Goal: Task Accomplishment & Management: Use online tool/utility

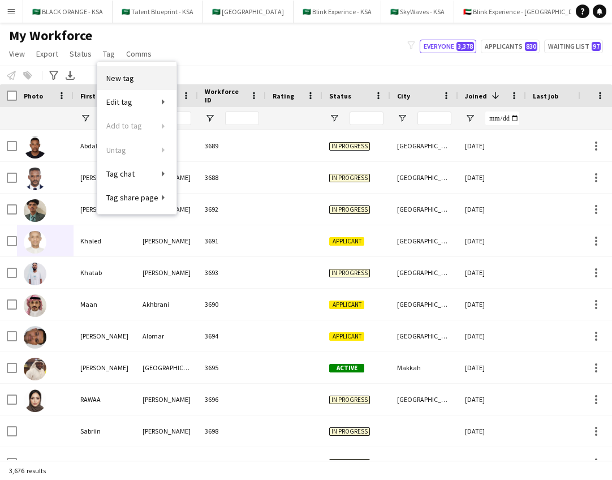
scroll to position [0, 3]
click at [192, 55] on div "My Workforce View Views Default view New view Update view Delete view Edit name…" at bounding box center [306, 46] width 612 height 38
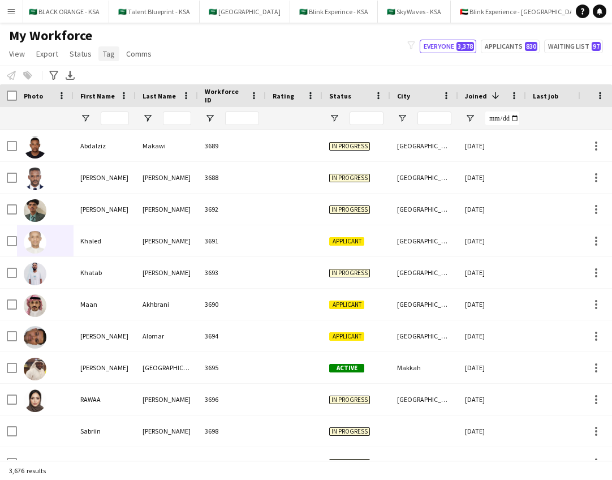
click at [104, 55] on span "Tag" at bounding box center [109, 54] width 12 height 10
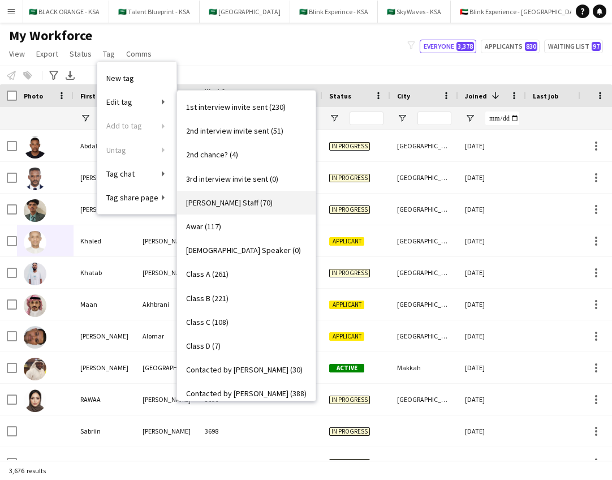
scroll to position [21, 0]
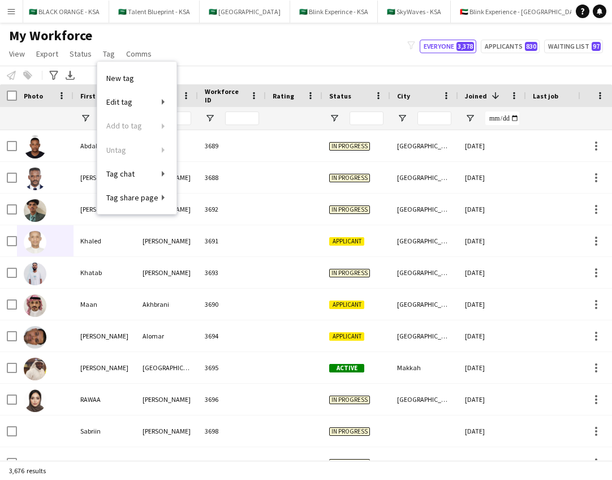
click at [213, 61] on div "My Workforce View Views Default view New view Update view Delete view Edit name…" at bounding box center [306, 46] width 612 height 38
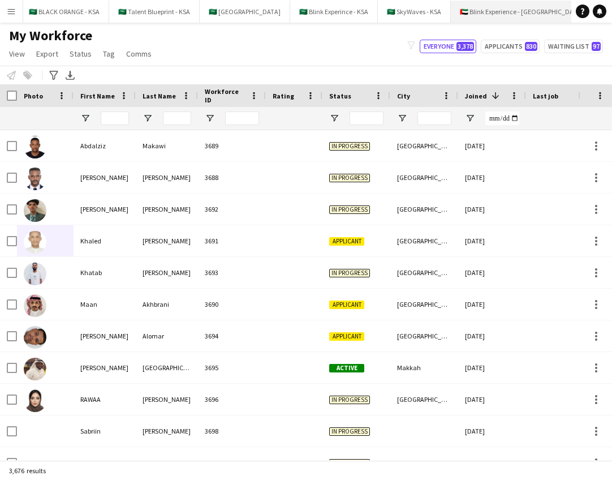
click at [492, 11] on button "🇦🇪 Blink Experience - [GEOGRAPHIC_DATA] Close" at bounding box center [522, 12] width 142 height 22
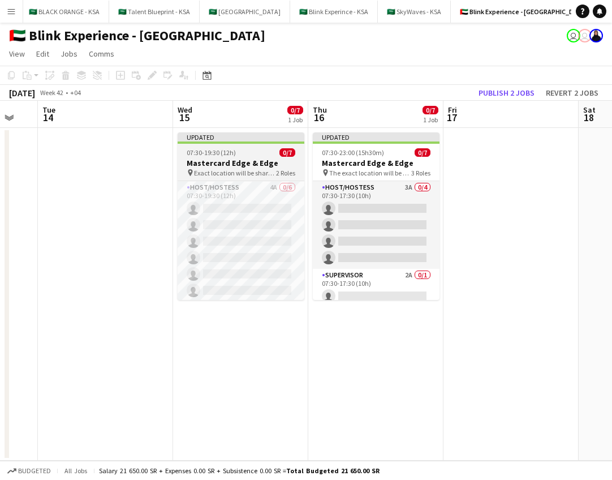
scroll to position [0, 374]
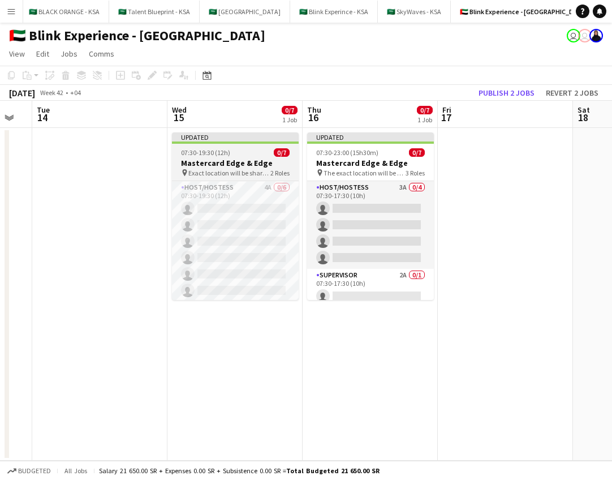
click at [264, 159] on h3 "Mastercard Edge & Edge" at bounding box center [235, 163] width 127 height 10
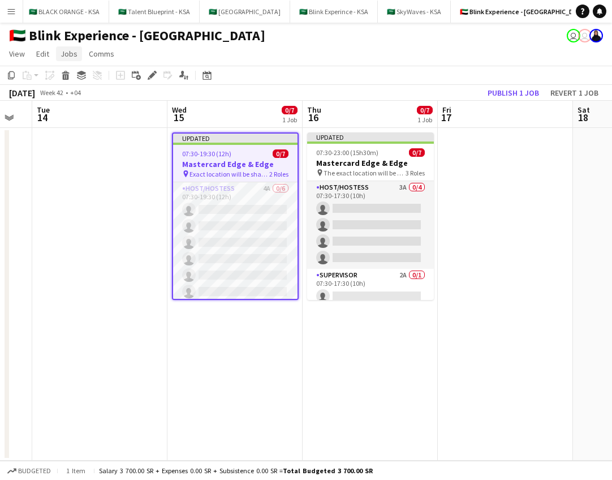
click at [74, 55] on span "Jobs" at bounding box center [69, 54] width 17 height 10
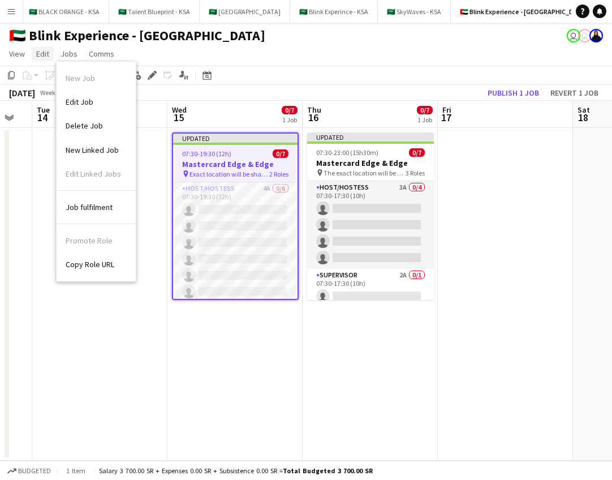
click at [36, 53] on span "Edit" at bounding box center [42, 54] width 13 height 10
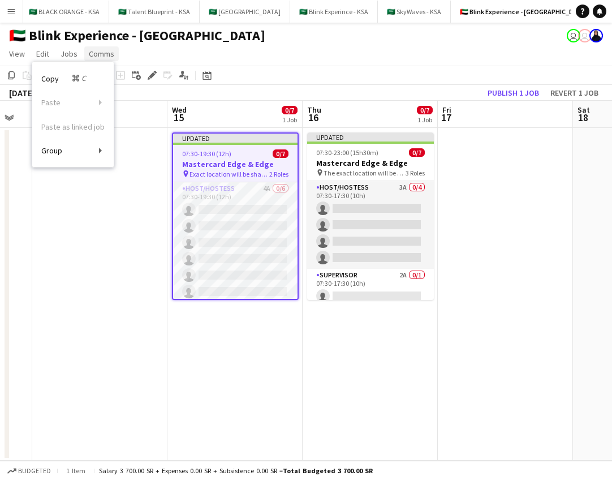
click at [87, 53] on link "Comms" at bounding box center [101, 53] width 35 height 15
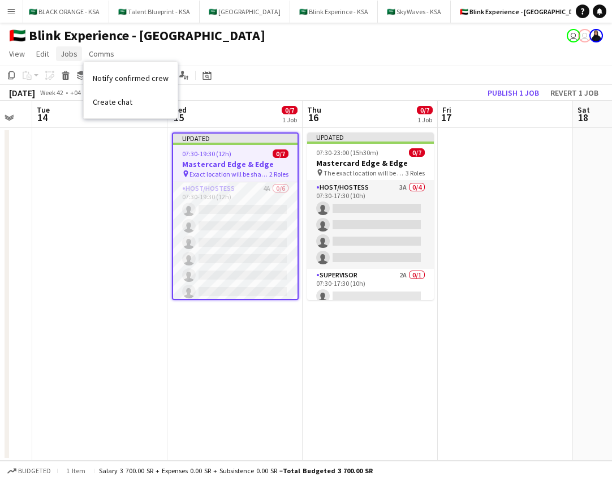
click at [68, 53] on span "Jobs" at bounding box center [69, 54] width 17 height 10
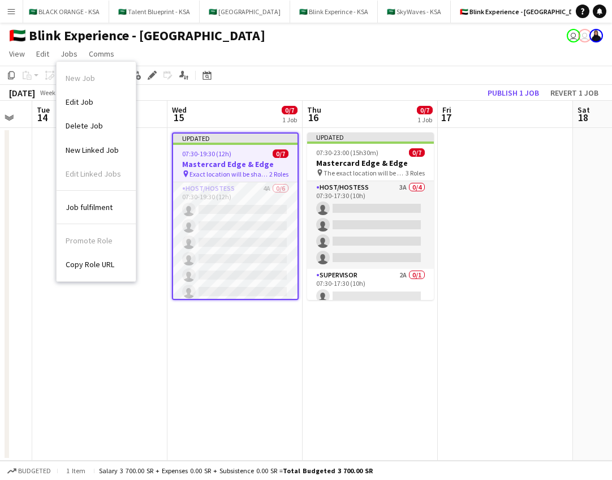
click at [126, 351] on app-date-cell at bounding box center [99, 294] width 135 height 333
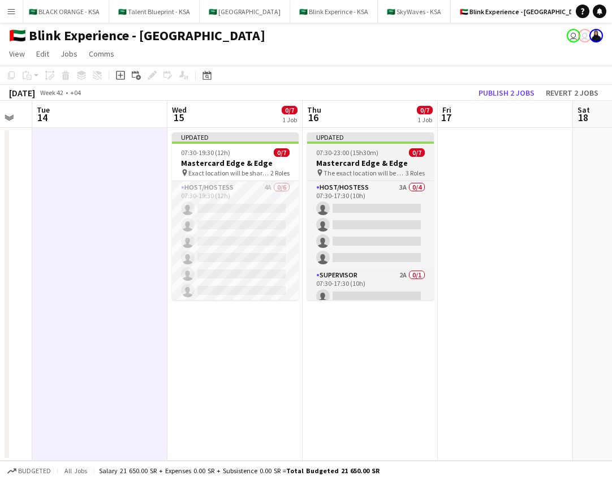
click at [370, 145] on app-job-card "Updated 07:30-23:00 (15h30m) 0/7 Mastercard Edge & Edge pin The exact location …" at bounding box center [370, 216] width 127 height 168
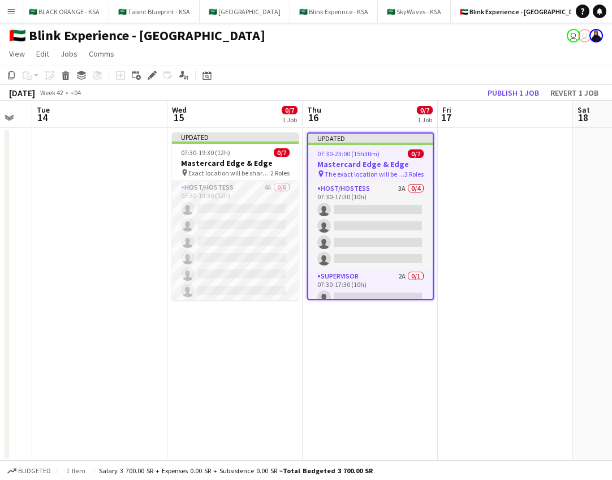
click at [108, 172] on app-date-cell at bounding box center [99, 294] width 135 height 333
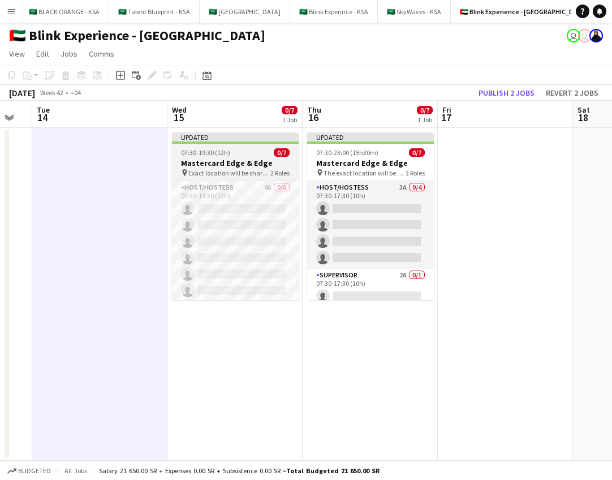
click at [257, 165] on h3 "Mastercard Edge & Edge" at bounding box center [235, 163] width 127 height 10
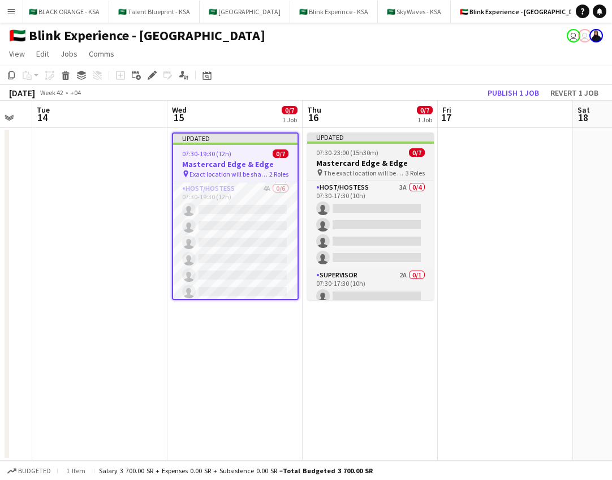
click at [407, 157] on app-job-card "Updated 07:30-23:00 (15h30m) 0/7 Mastercard Edge & Edge pin The exact location …" at bounding box center [370, 216] width 127 height 168
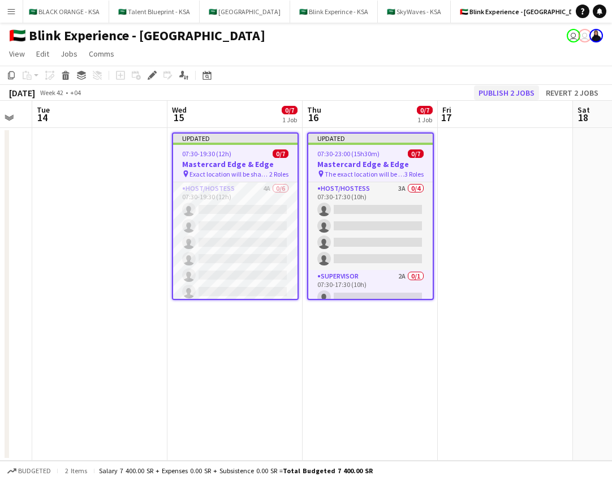
click at [490, 95] on button "Publish 2 jobs" at bounding box center [506, 92] width 65 height 15
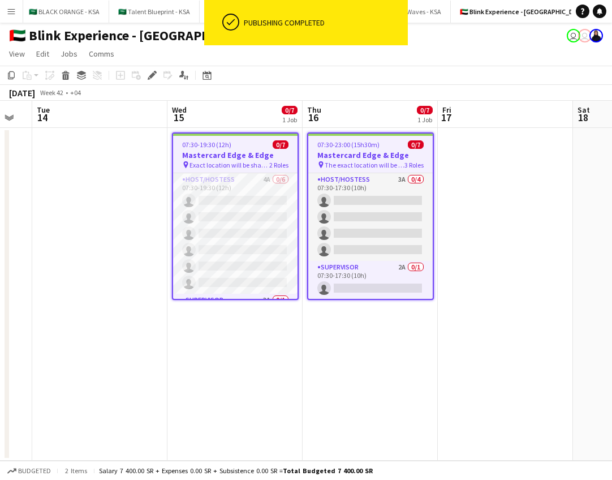
click at [127, 142] on app-date-cell at bounding box center [99, 294] width 135 height 333
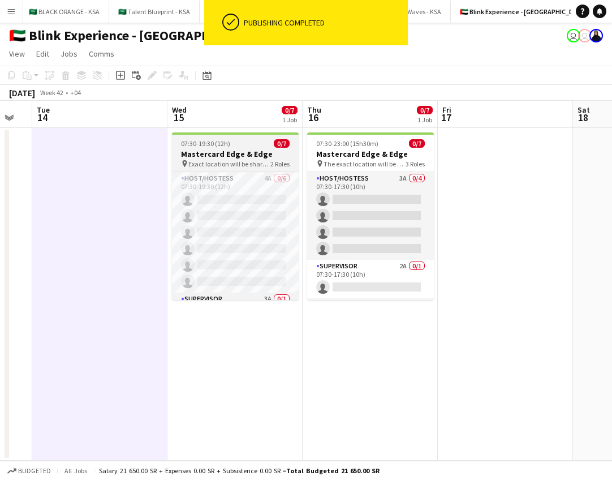
click at [249, 147] on div "07:30-19:30 (12h) 0/7" at bounding box center [235, 143] width 127 height 8
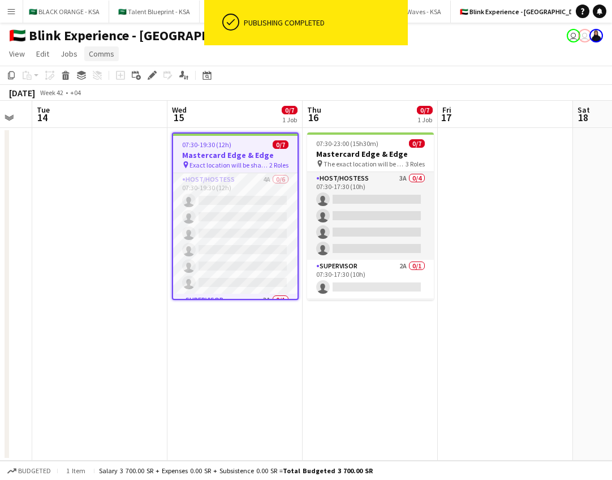
click at [84, 53] on link "Comms" at bounding box center [101, 53] width 35 height 15
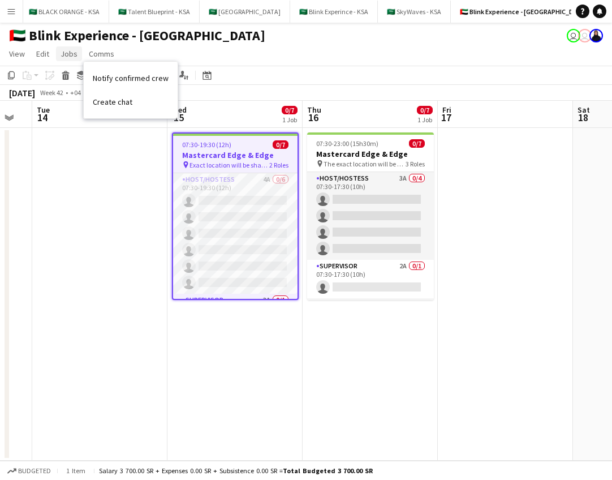
click at [70, 52] on span "Jobs" at bounding box center [69, 54] width 17 height 10
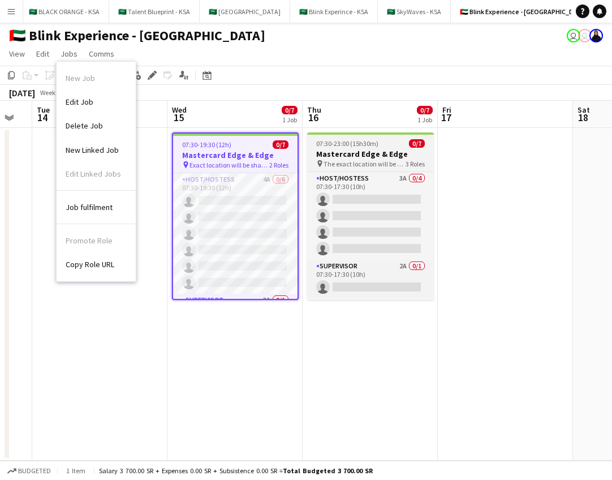
click at [358, 155] on h3 "Mastercard Edge & Edge" at bounding box center [370, 154] width 127 height 10
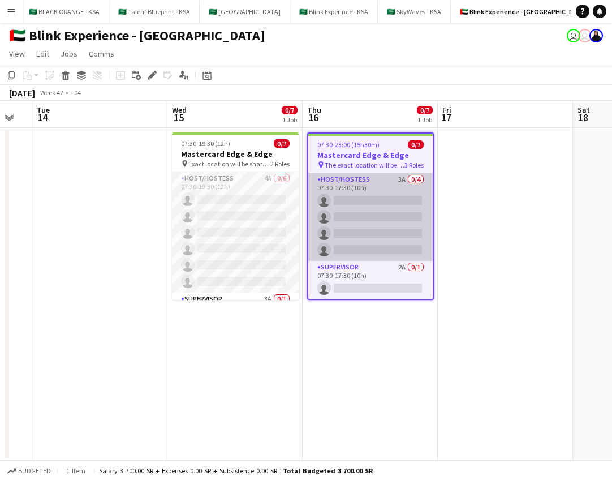
click at [338, 186] on app-card-role "Host/Hostess 3A 0/4 07:30-17:30 (10h) single-neutral-actions single-neutral-act…" at bounding box center [370, 217] width 125 height 88
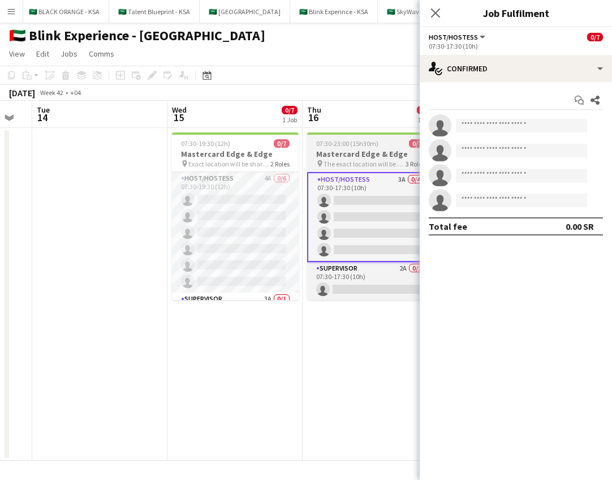
click at [337, 147] on span "07:30-23:00 (15h30m)" at bounding box center [347, 143] width 62 height 8
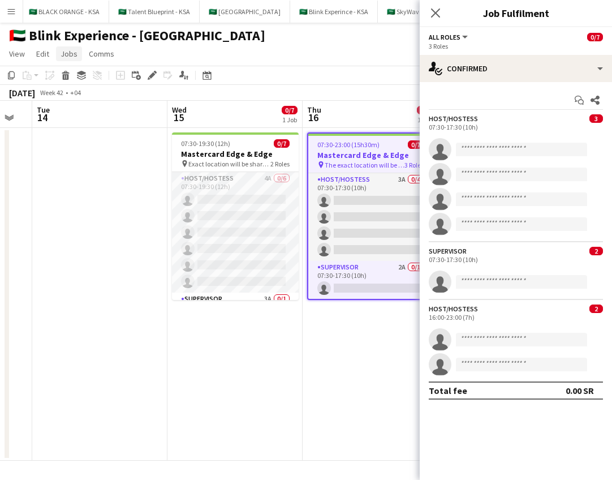
click at [78, 55] on link "Jobs" at bounding box center [69, 53] width 26 height 15
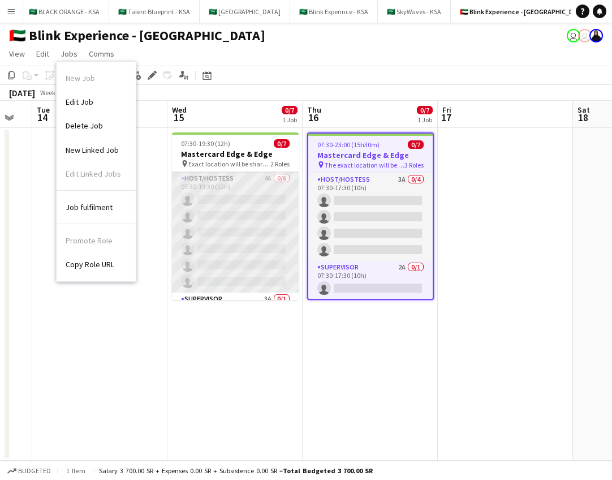
click at [267, 235] on app-card-role "Host/Hostess 4A 0/6 07:30-19:30 (12h) single-neutral-actions single-neutral-act…" at bounding box center [235, 232] width 127 height 121
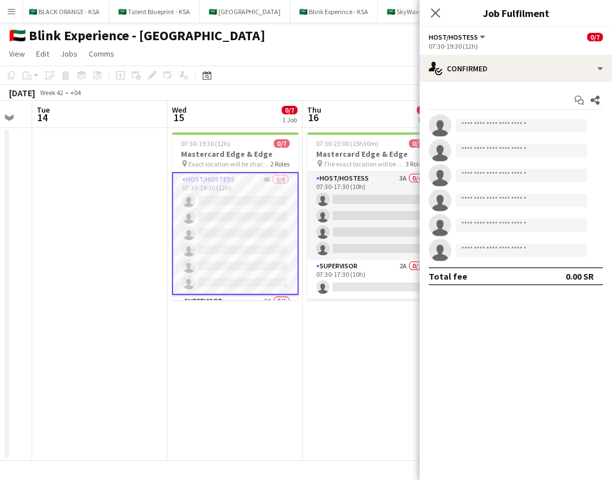
scroll to position [0, 0]
click at [69, 52] on span "Jobs" at bounding box center [69, 54] width 17 height 10
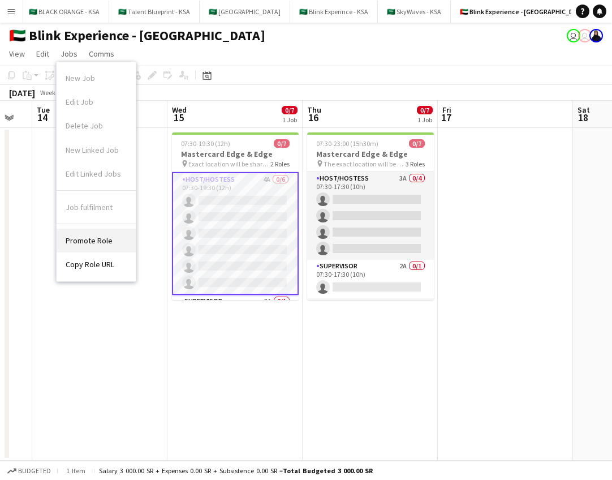
click at [89, 235] on span "Promote Role" at bounding box center [89, 240] width 47 height 10
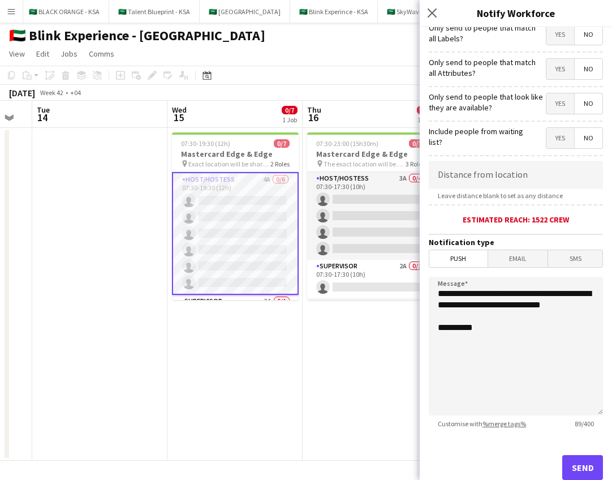
scroll to position [110, 0]
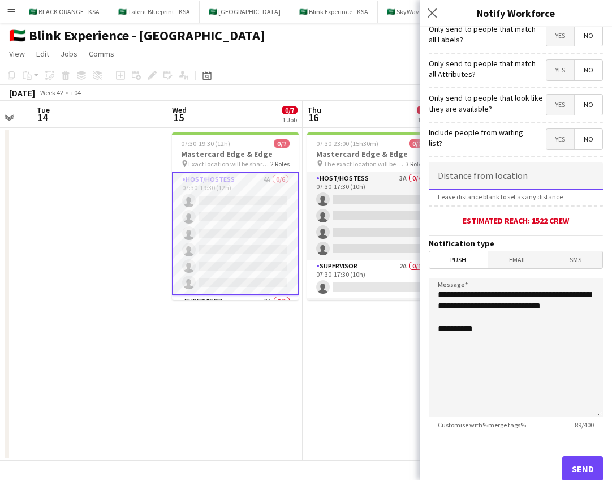
click at [528, 181] on input at bounding box center [516, 176] width 174 height 28
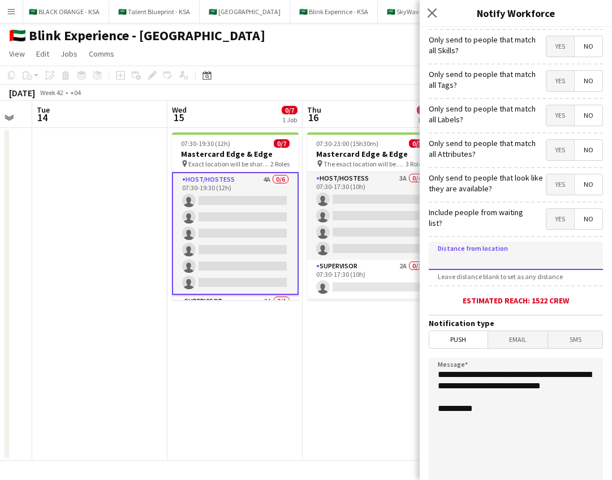
scroll to position [27, 0]
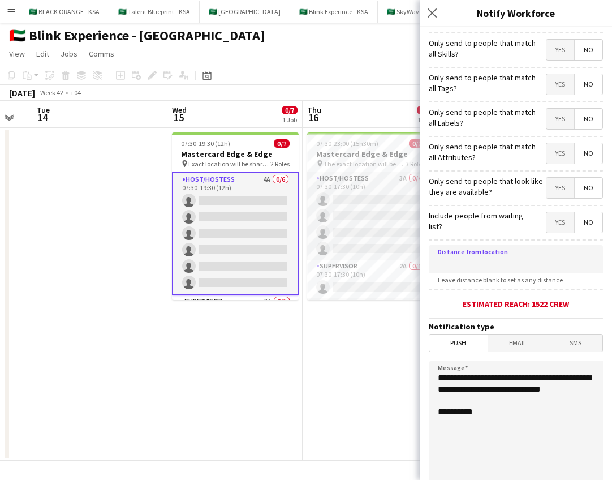
click at [496, 283] on span "Leave distance blank to set as any distance" at bounding box center [500, 280] width 143 height 8
click at [495, 262] on input at bounding box center [516, 259] width 174 height 28
click at [501, 234] on div "Include people from waiting list? Yes No" at bounding box center [516, 221] width 174 height 28
click at [501, 259] on input at bounding box center [516, 259] width 174 height 28
click at [494, 289] on hr at bounding box center [516, 289] width 174 height 1
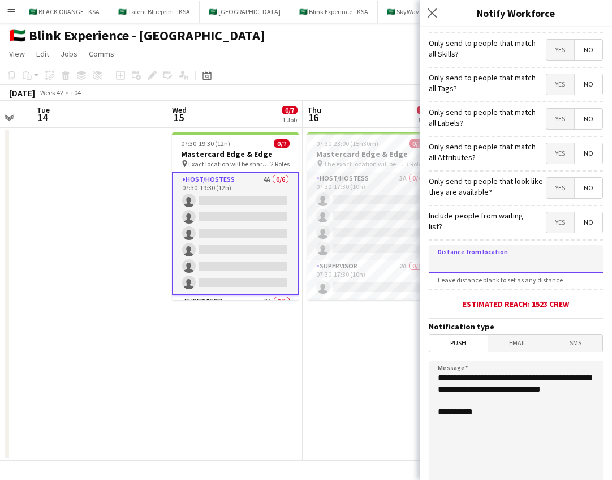
click at [495, 269] on input at bounding box center [516, 259] width 174 height 28
click at [429, 8] on icon "Close pop-in" at bounding box center [432, 12] width 11 height 11
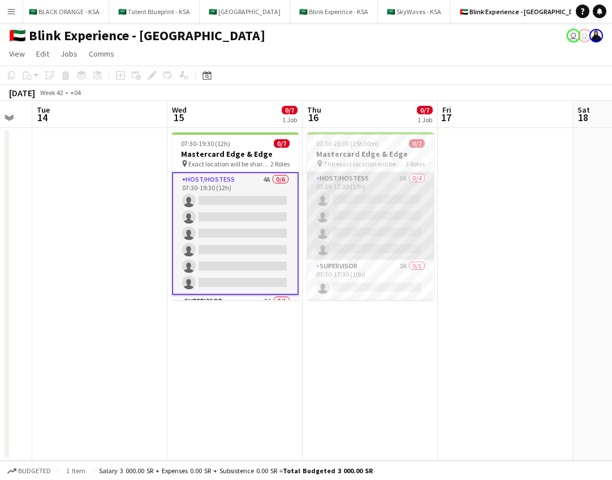
click at [370, 202] on app-card-role "Host/Hostess 3A 0/4 07:30-17:30 (10h) single-neutral-actions single-neutral-act…" at bounding box center [370, 216] width 127 height 88
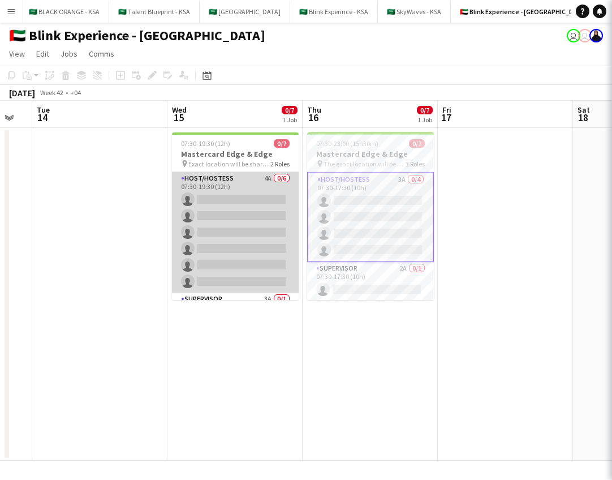
click at [263, 206] on app-card-role "Host/Hostess 4A 0/6 07:30-19:30 (12h) single-neutral-actions single-neutral-act…" at bounding box center [235, 232] width 127 height 121
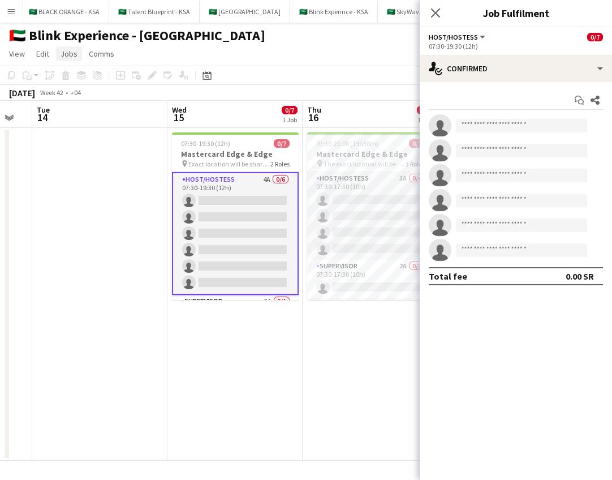
click at [69, 51] on span "Jobs" at bounding box center [69, 54] width 17 height 10
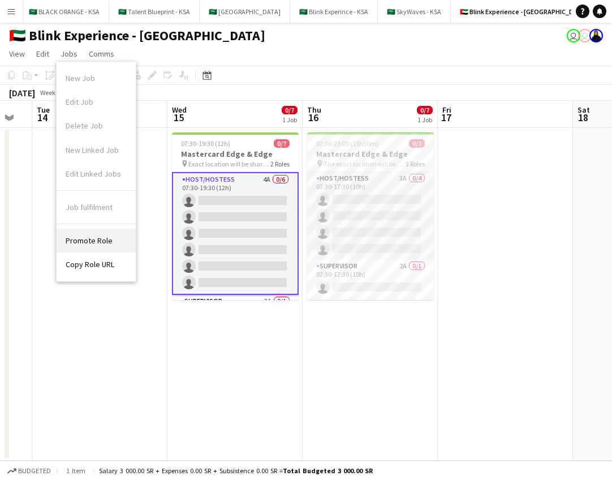
click at [111, 242] on link "Promote Role" at bounding box center [96, 241] width 79 height 24
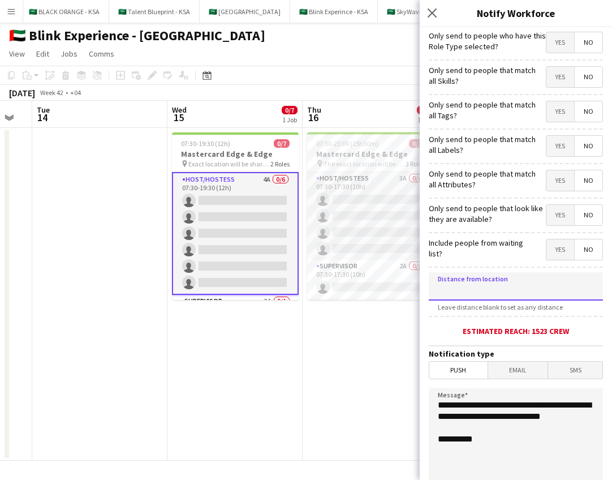
click at [466, 292] on input at bounding box center [516, 286] width 174 height 28
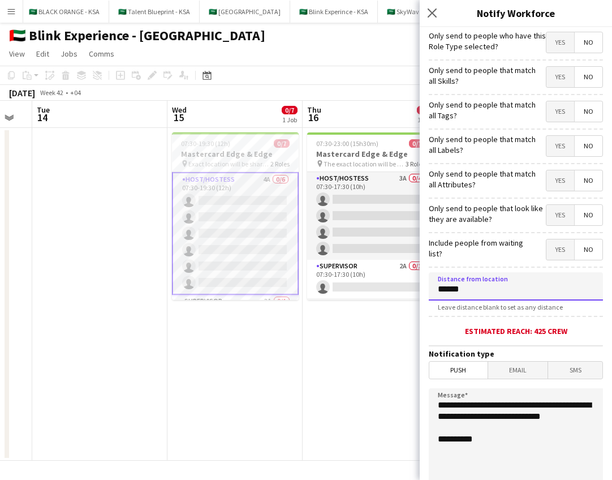
type input "******"
click at [445, 322] on form "**********" at bounding box center [516, 325] width 192 height 596
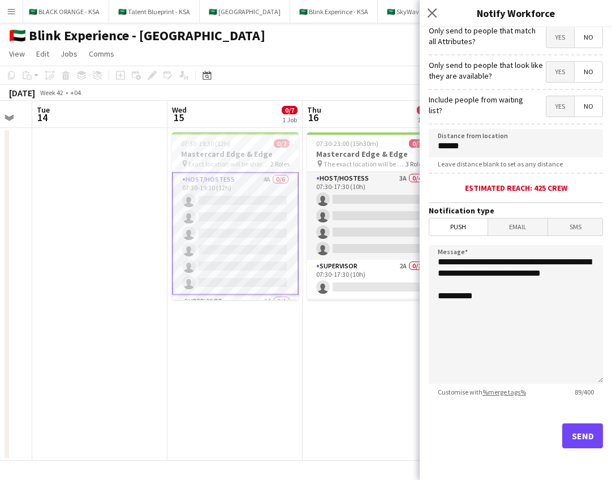
scroll to position [143, 0]
click at [440, 261] on textarea "**********" at bounding box center [516, 314] width 174 height 139
drag, startPoint x: 482, startPoint y: 274, endPoint x: 462, endPoint y: 262, distance: 22.6
click at [462, 262] on textarea "**********" at bounding box center [516, 314] width 174 height 139
click at [571, 278] on textarea "**********" at bounding box center [516, 314] width 174 height 139
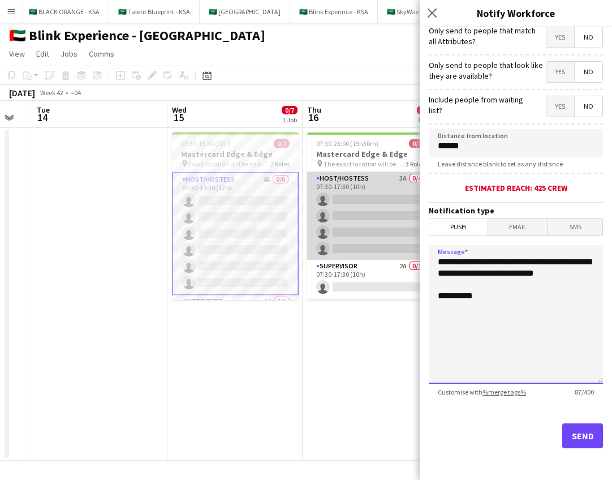
drag, startPoint x: 522, startPoint y: 300, endPoint x: 379, endPoint y: 259, distance: 148.3
click at [379, 259] on body "Menu Boards Boards Boards All jobs Status Workforce Workforce My Workforce Recr…" at bounding box center [306, 240] width 612 height 480
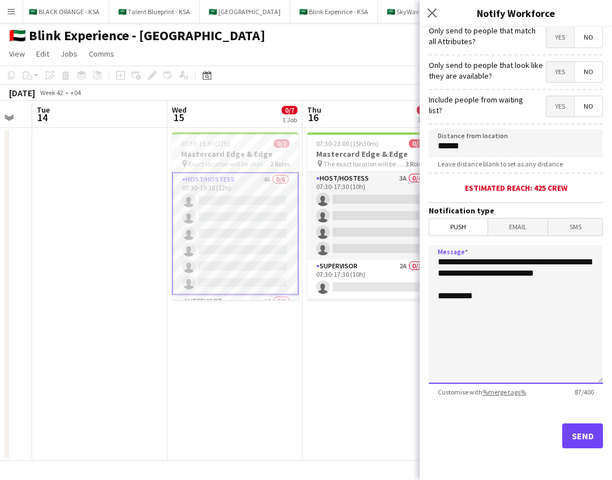
click at [531, 297] on textarea "**********" at bounding box center [516, 314] width 174 height 139
type textarea "**********"
click at [458, 226] on span "Push" at bounding box center [459, 226] width 58 height 17
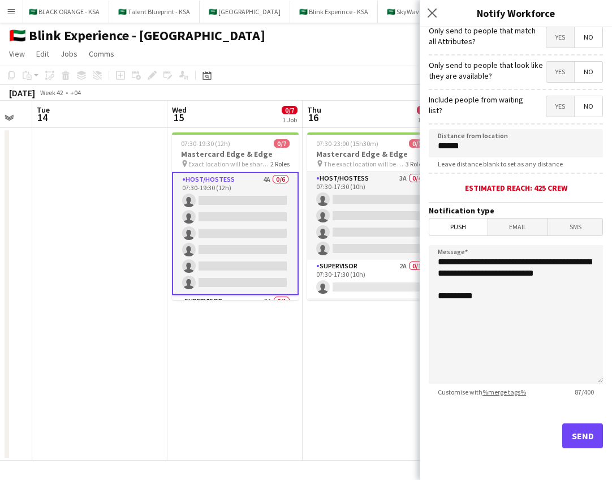
click at [587, 441] on button "Send" at bounding box center [583, 435] width 41 height 25
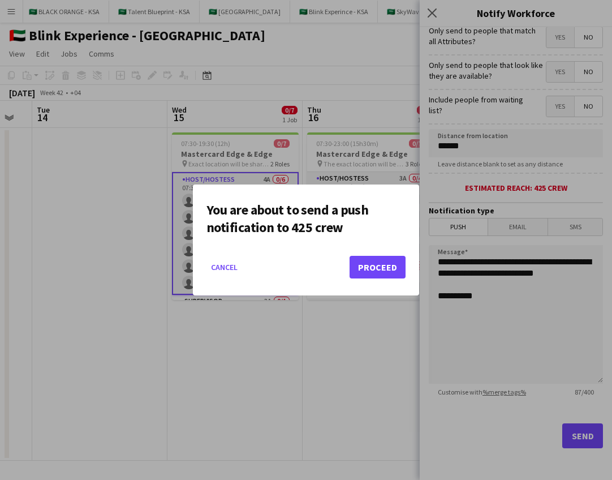
click at [389, 273] on button "Proceed" at bounding box center [378, 267] width 56 height 23
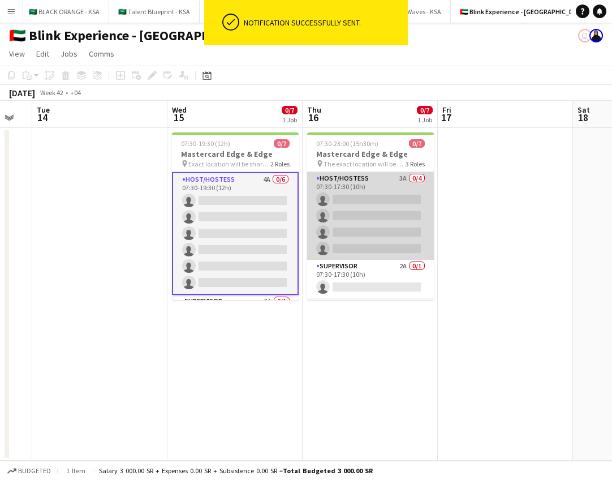
click at [370, 234] on app-card-role "Host/Hostess 3A 0/4 07:30-17:30 (10h) single-neutral-actions single-neutral-act…" at bounding box center [370, 216] width 127 height 88
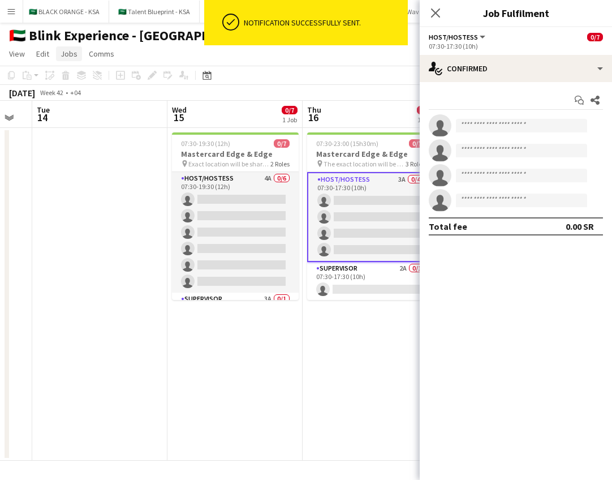
click at [69, 52] on span "Jobs" at bounding box center [69, 54] width 17 height 10
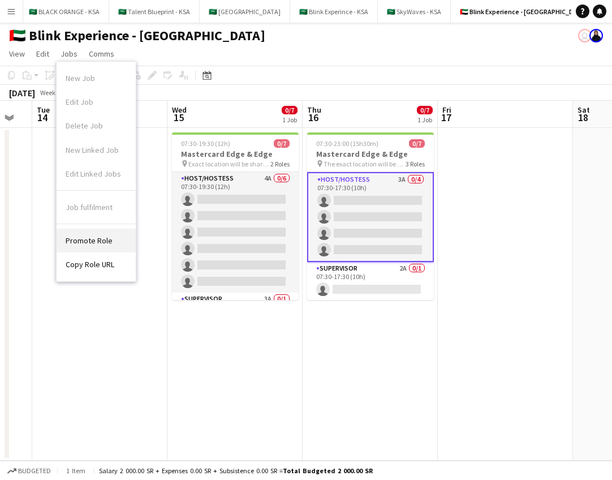
click at [83, 250] on link "Promote Role" at bounding box center [96, 241] width 79 height 24
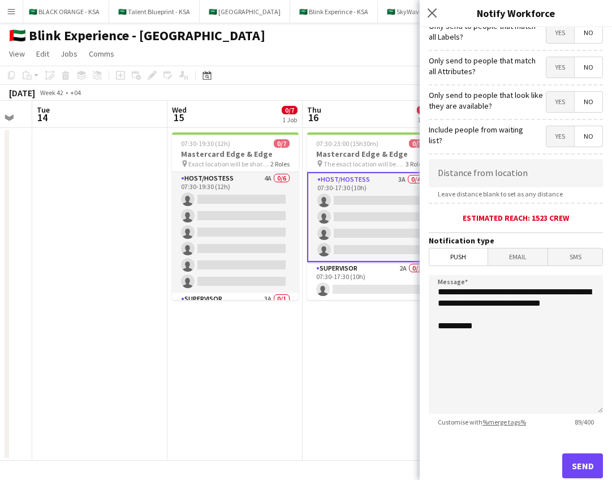
scroll to position [135, 0]
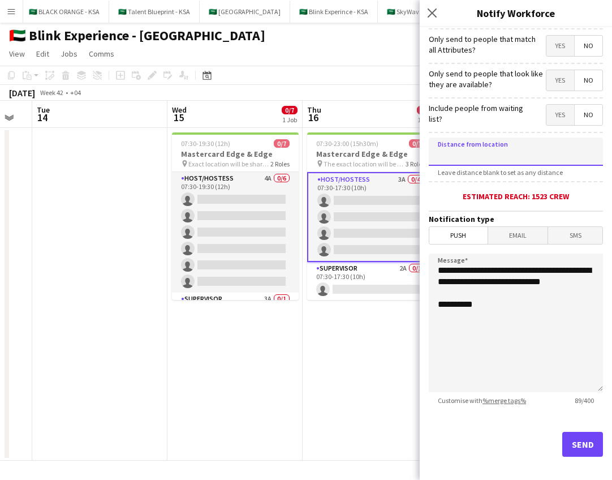
click at [470, 149] on input at bounding box center [516, 152] width 174 height 28
type input "******"
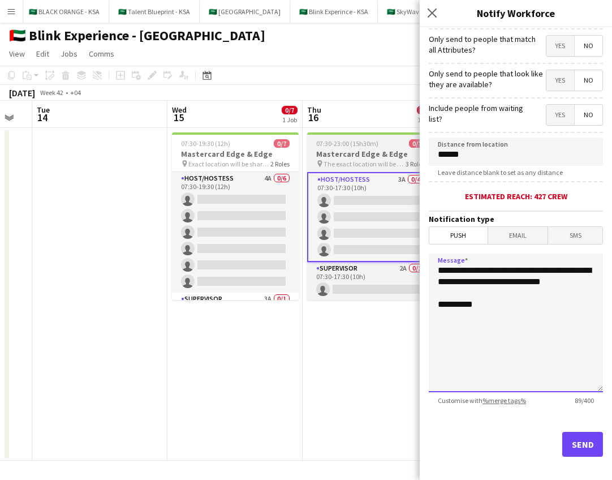
drag, startPoint x: 494, startPoint y: 325, endPoint x: 419, endPoint y: 249, distance: 106.5
click at [419, 250] on body "Menu Boards Boards Boards All jobs Status Workforce Workforce My Workforce Recr…" at bounding box center [306, 240] width 612 height 480
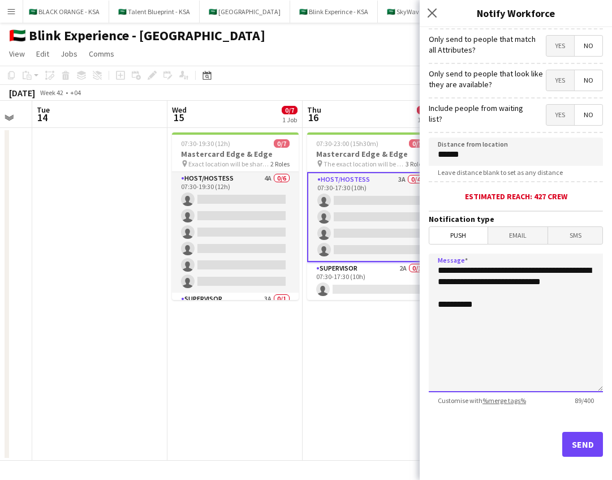
paste textarea
type textarea "**********"
click at [576, 451] on button "Send" at bounding box center [583, 444] width 41 height 25
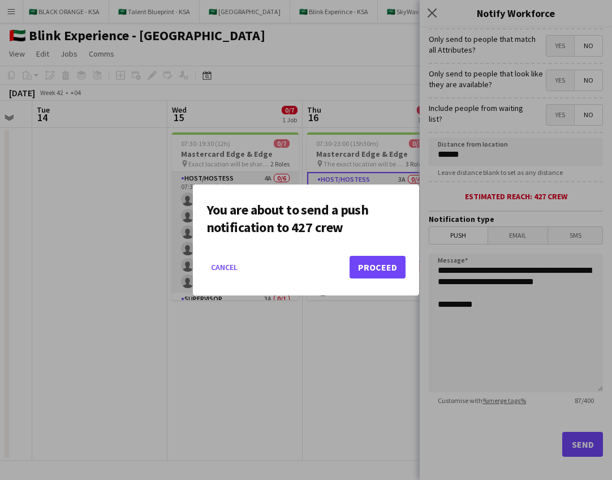
click at [401, 266] on button "Proceed" at bounding box center [378, 267] width 56 height 23
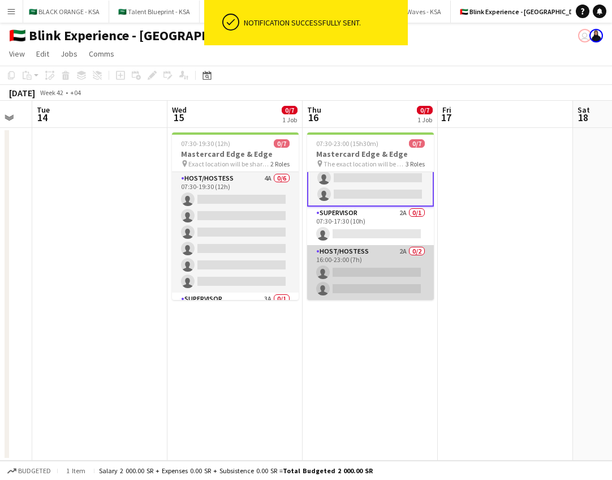
scroll to position [55, 0]
click at [387, 267] on app-card-role "Host/Hostess 2A 0/2 16:00-23:00 (7h) single-neutral-actions single-neutral-acti…" at bounding box center [370, 272] width 127 height 55
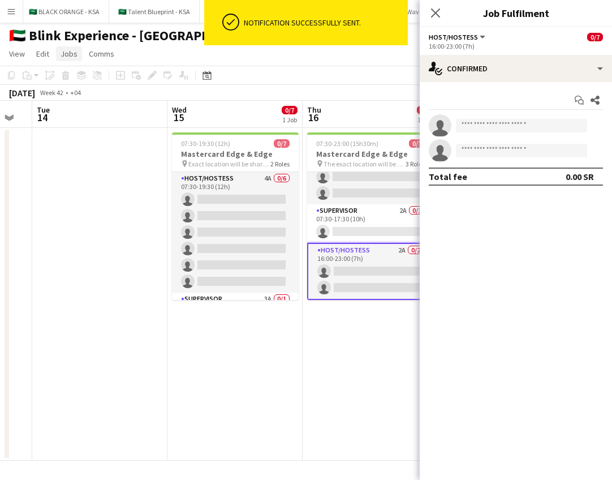
click at [70, 57] on span "Jobs" at bounding box center [69, 54] width 17 height 10
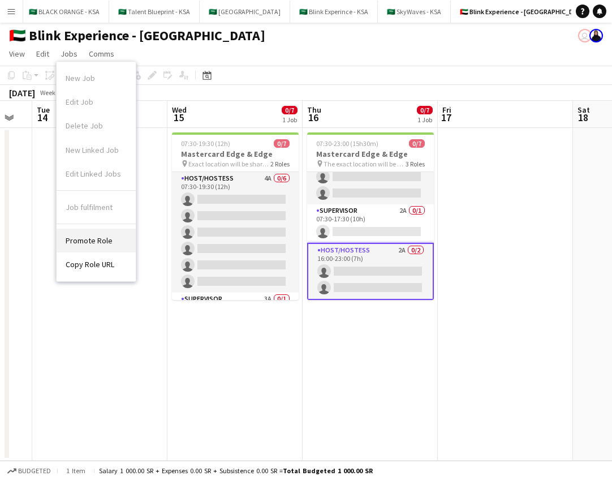
click at [96, 237] on span "Promote Role" at bounding box center [89, 240] width 47 height 10
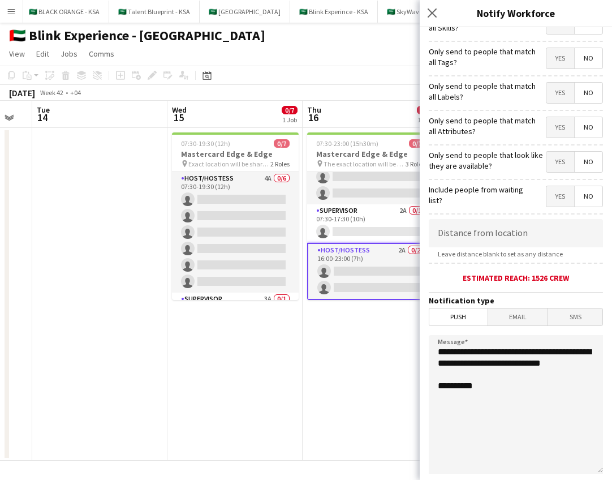
scroll to position [58, 0]
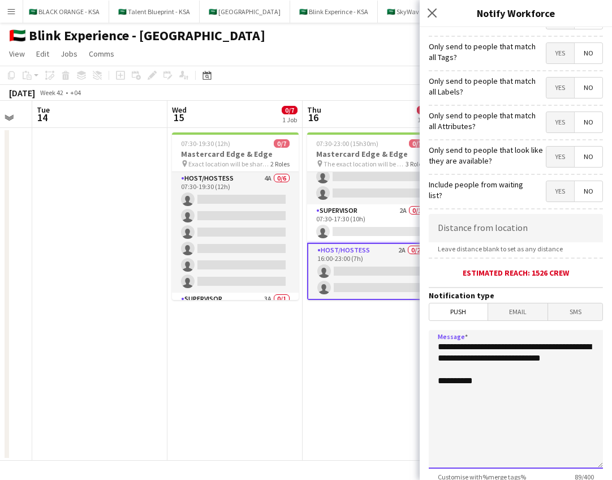
click at [491, 406] on textarea "**********" at bounding box center [516, 399] width 174 height 139
paste textarea
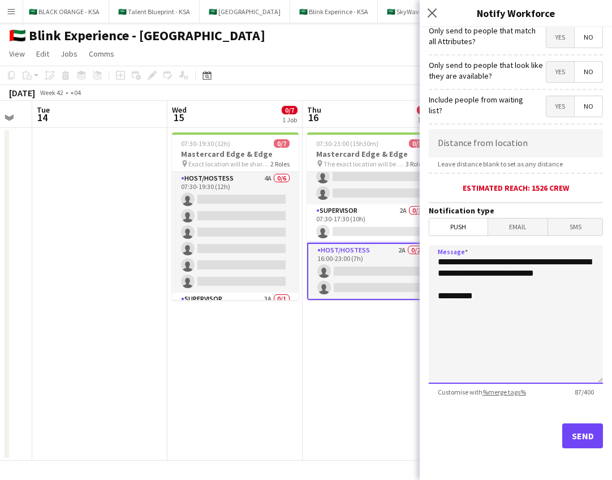
scroll to position [143, 0]
type textarea "**********"
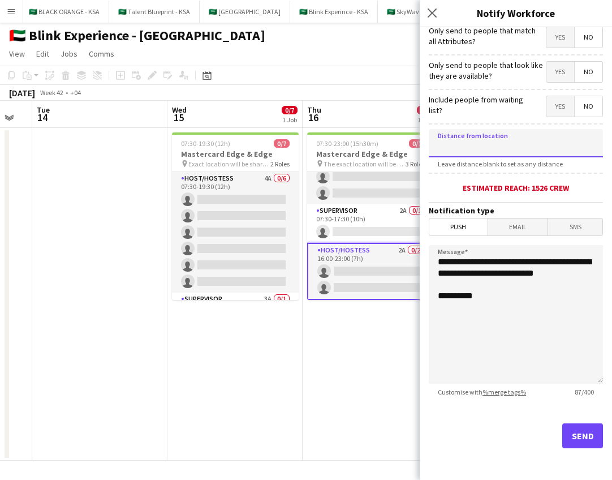
click at [464, 151] on input at bounding box center [516, 143] width 174 height 28
type input "******"
click at [572, 436] on button "Send" at bounding box center [583, 435] width 41 height 25
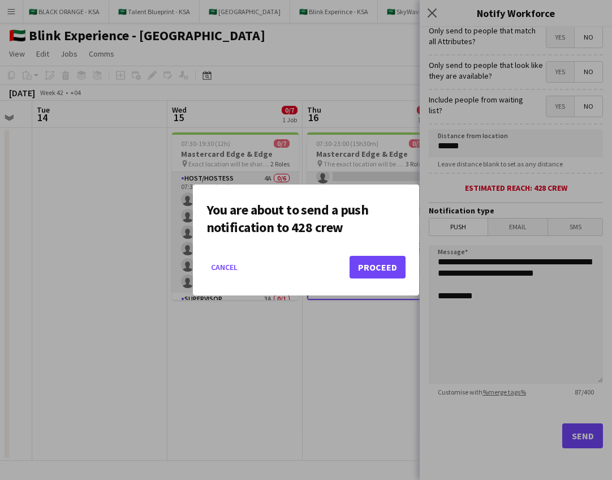
click at [379, 269] on button "Proceed" at bounding box center [378, 267] width 56 height 23
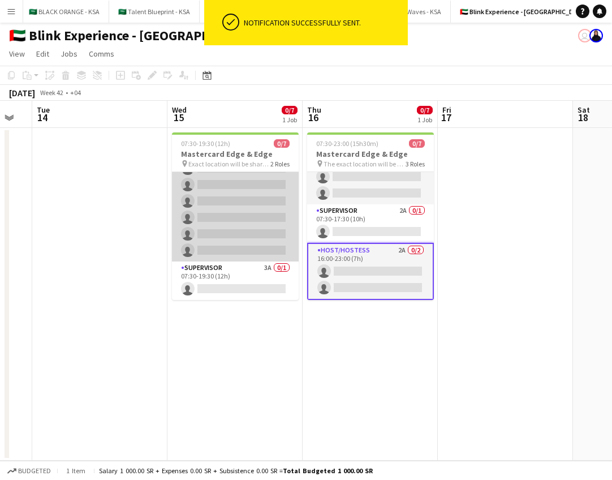
scroll to position [31, 0]
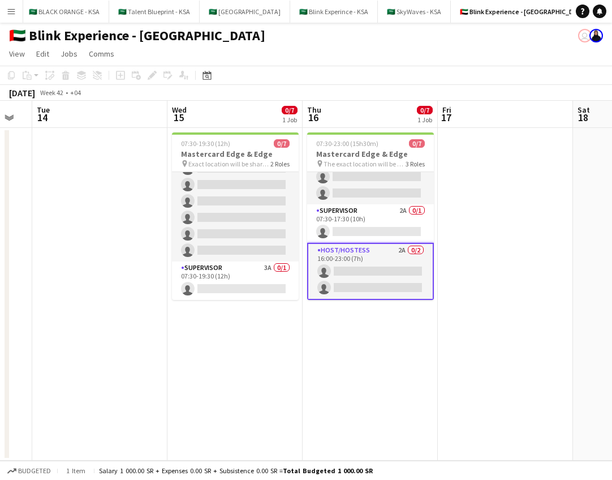
click at [212, 352] on app-date-cell "07:30-19:30 (12h) 0/7 Mastercard Edge & Edge pin Exact location will be shared …" at bounding box center [235, 294] width 135 height 333
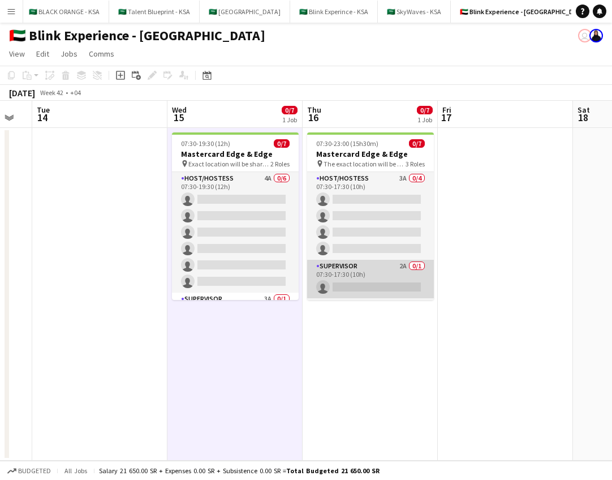
scroll to position [0, 0]
